Goal: Task Accomplishment & Management: Manage account settings

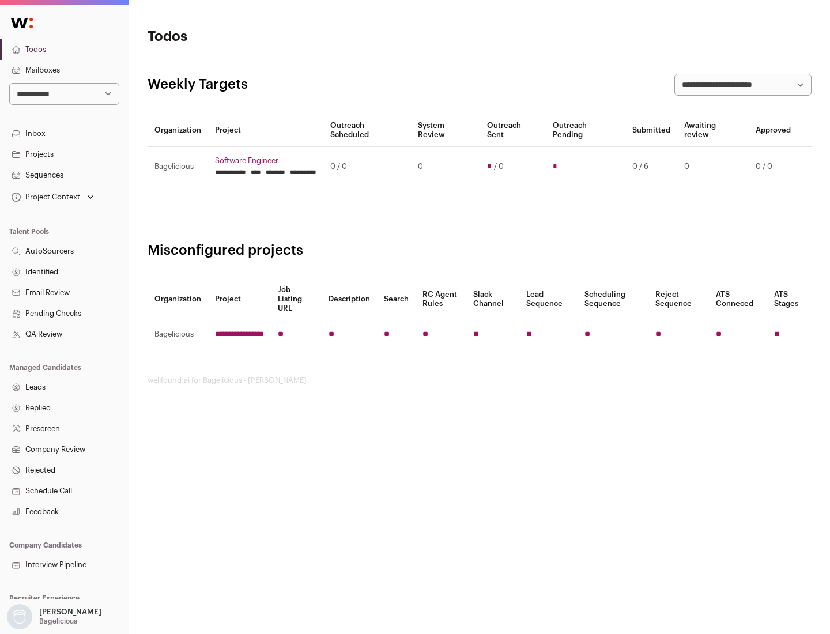
click at [64, 154] on link "Projects" at bounding box center [64, 154] width 129 height 21
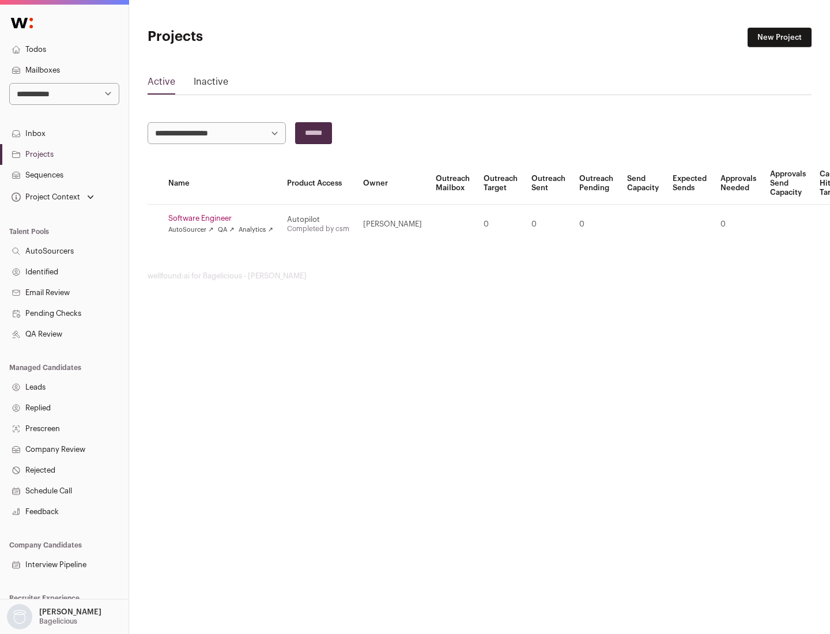
click at [224, 218] on link "Software Engineer" at bounding box center [220, 218] width 105 height 9
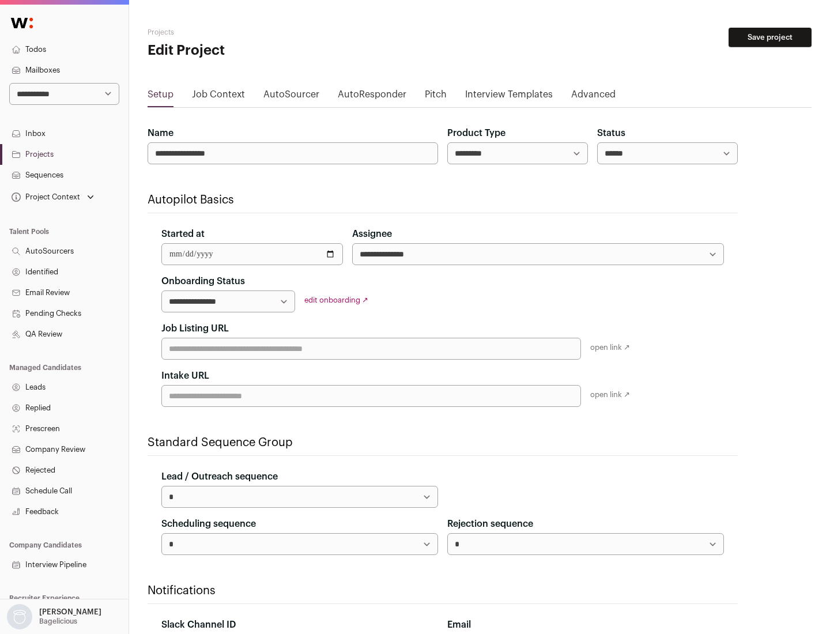
click at [770, 37] on button "Save project" at bounding box center [770, 38] width 83 height 20
